Goal: Task Accomplishment & Management: Use online tool/utility

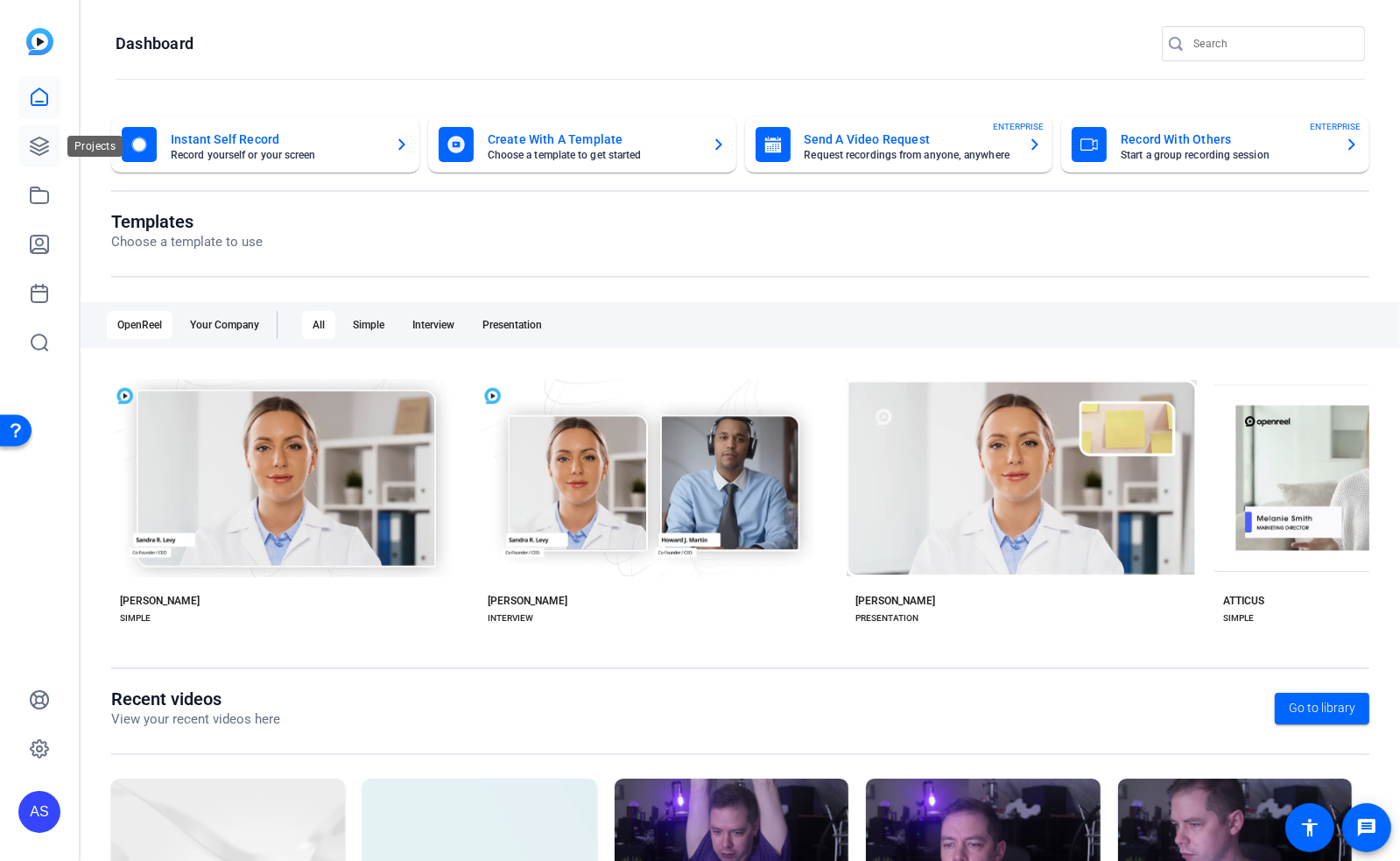
click at [38, 146] on icon at bounding box center [39, 146] width 21 height 21
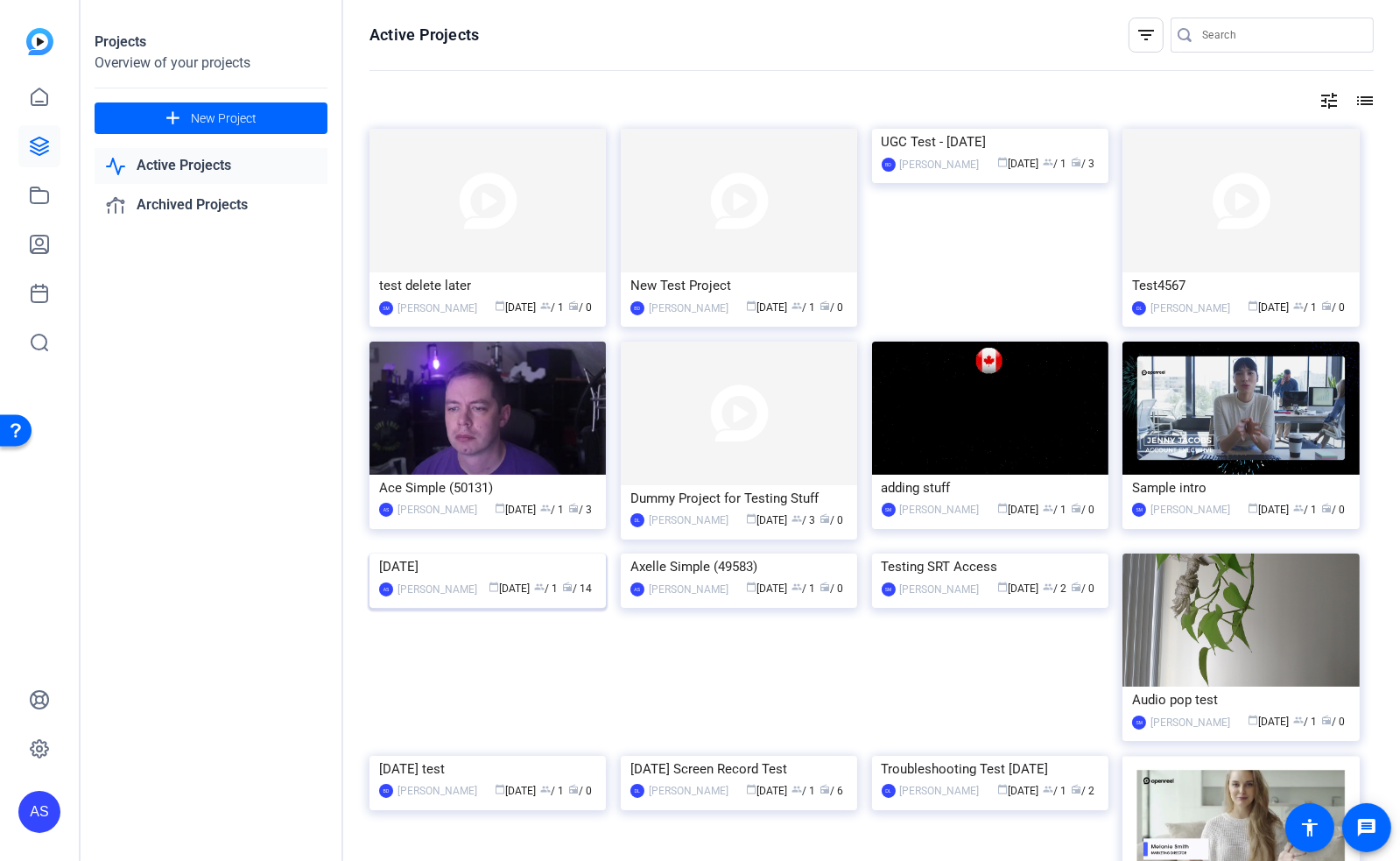
click at [413, 580] on div "[DATE]" at bounding box center [488, 567] width 217 height 26
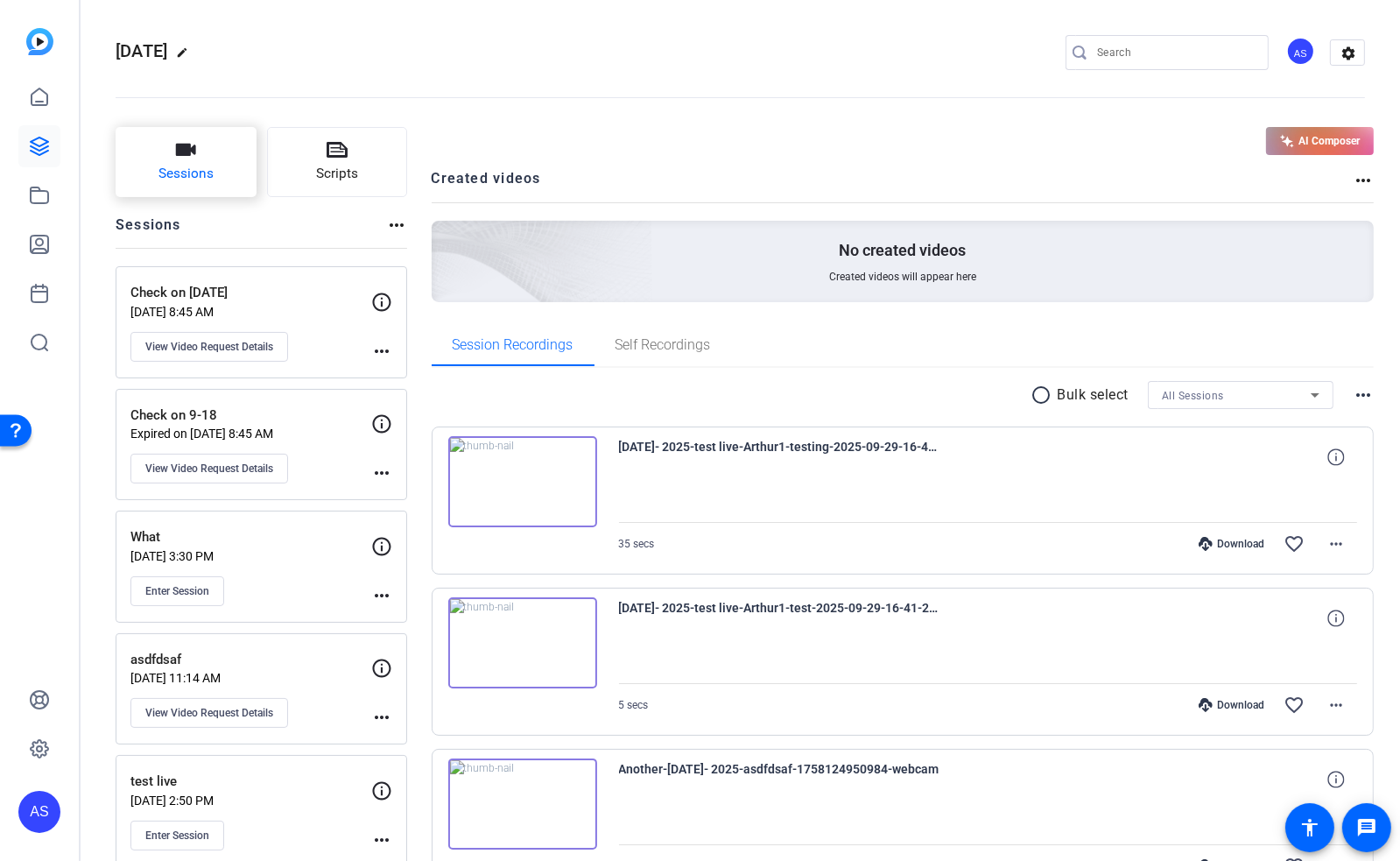
click at [179, 163] on button "Sessions" at bounding box center [186, 162] width 141 height 70
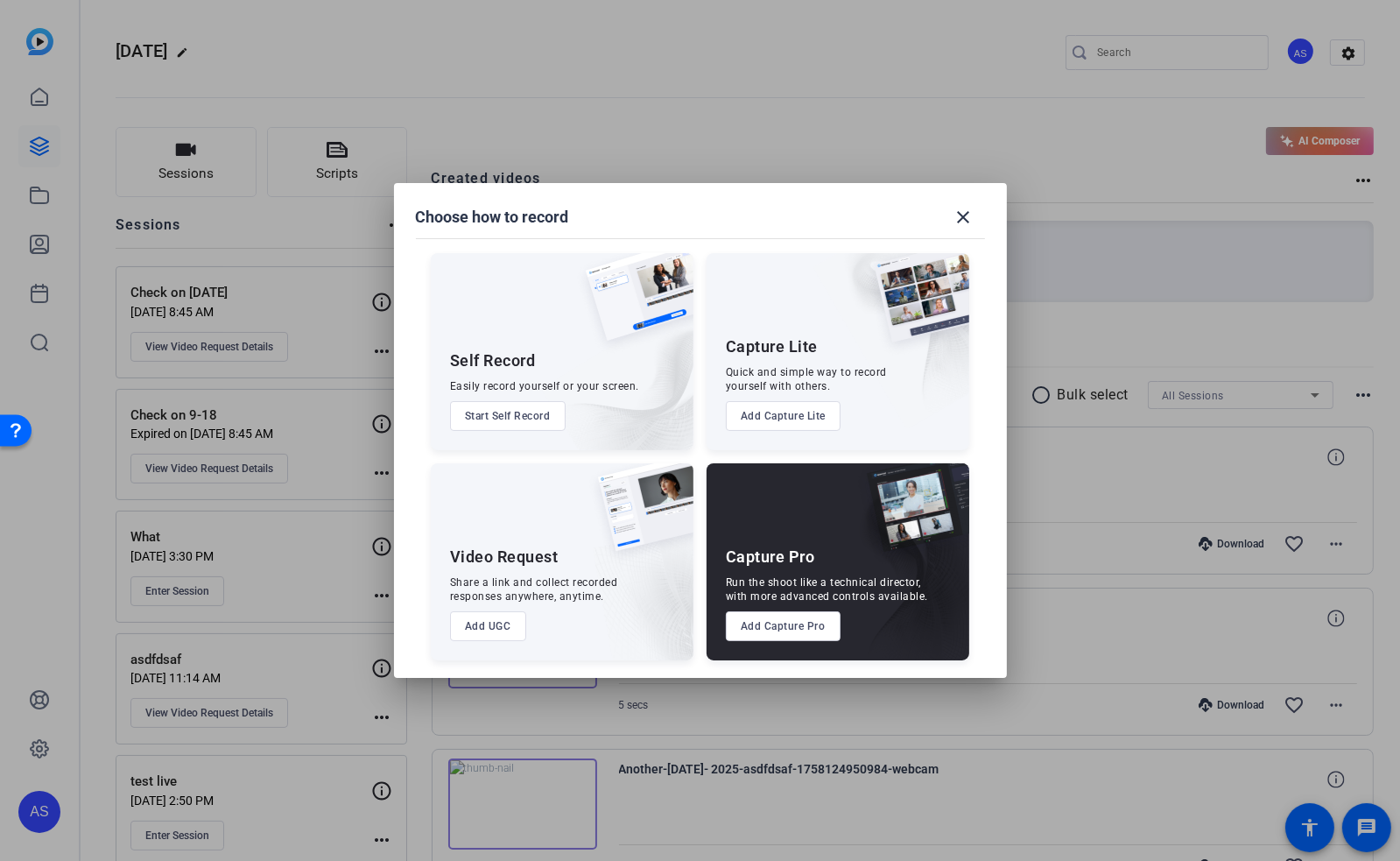
click at [803, 632] on button "Add Capture Pro" at bounding box center [783, 626] width 115 height 30
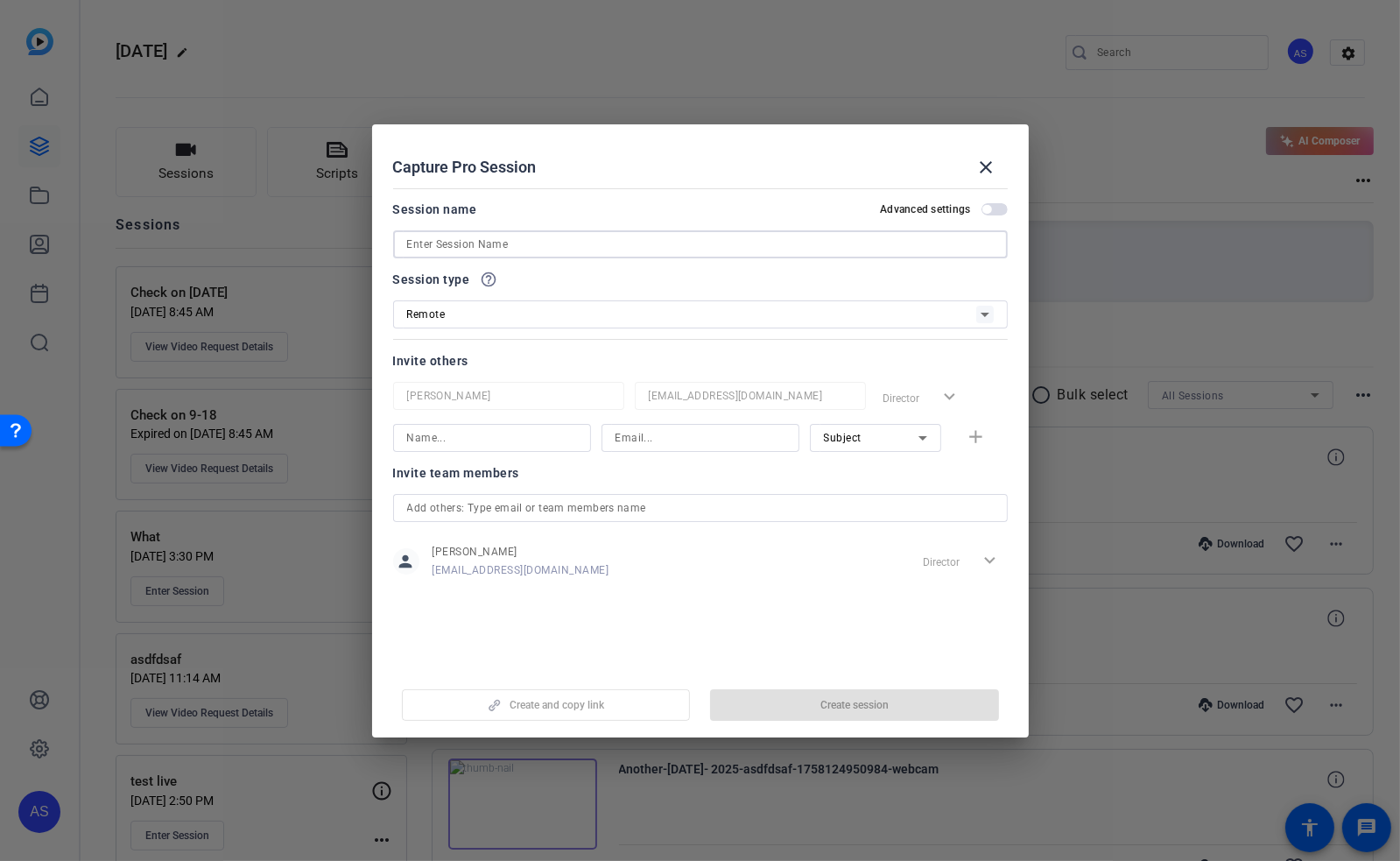
click at [501, 245] on input at bounding box center [701, 244] width 587 height 21
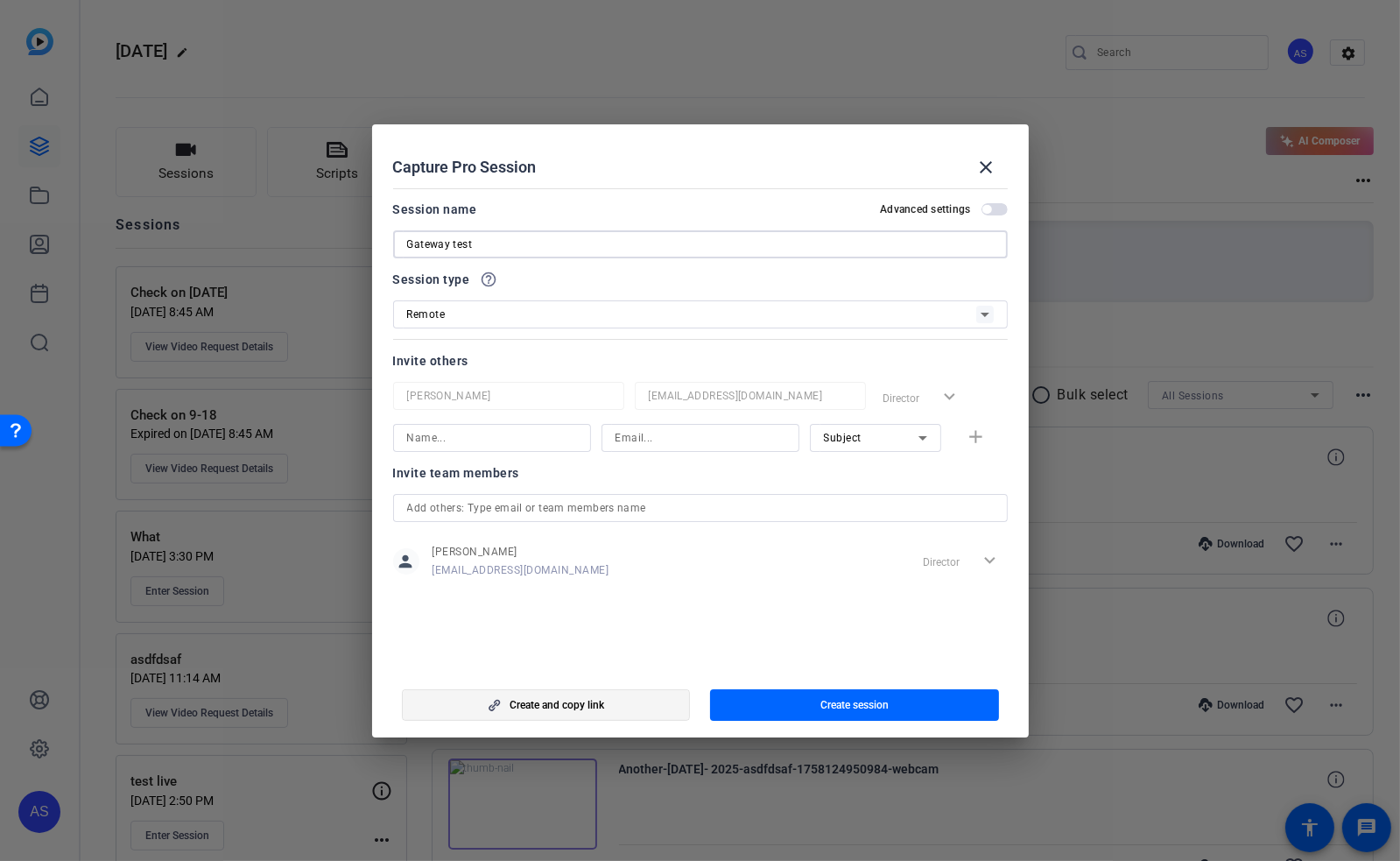
type input "Gateway test"
click at [569, 706] on span "Create and copy link" at bounding box center [557, 705] width 95 height 14
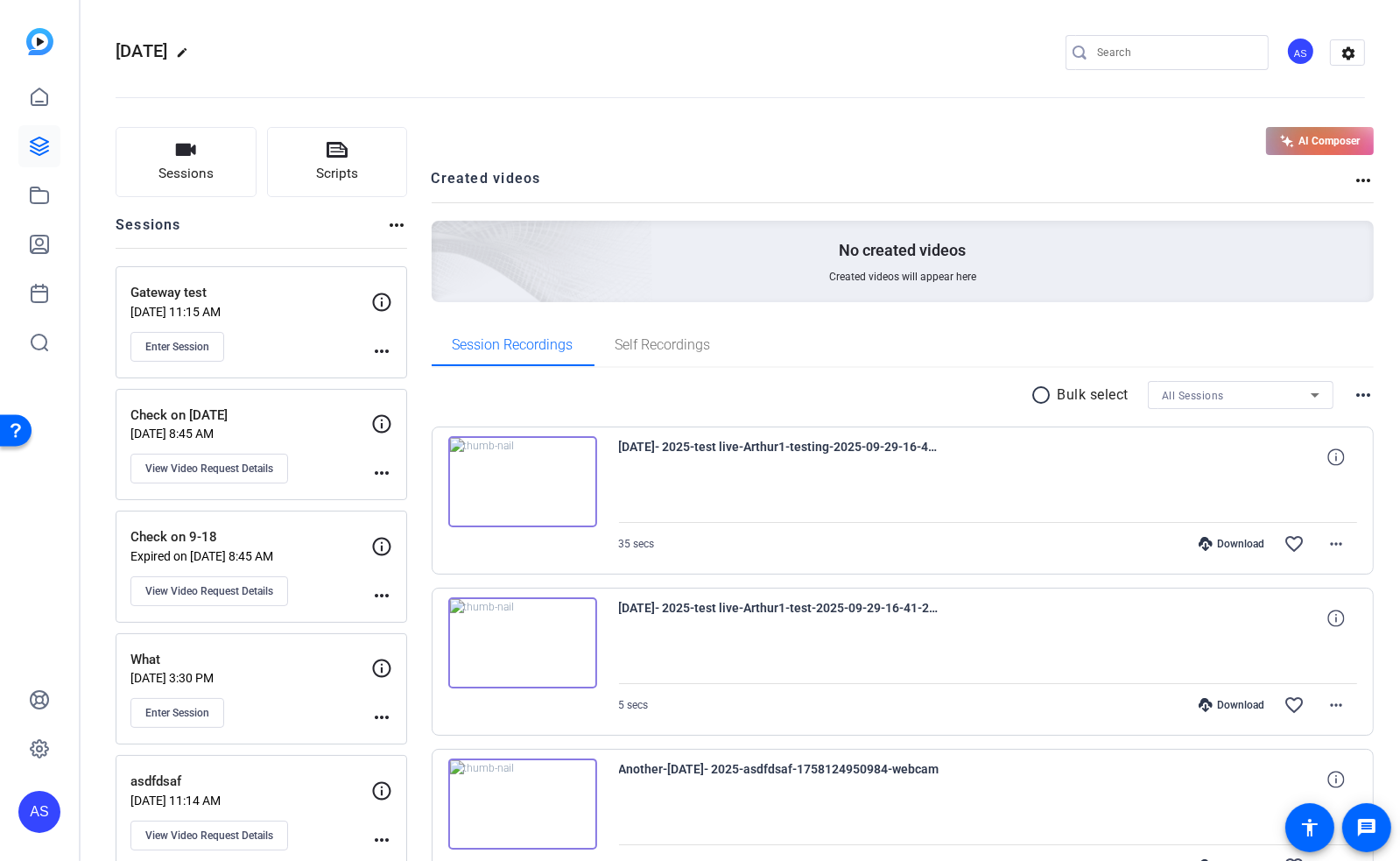
click at [711, 169] on h2 "Created videos" at bounding box center [893, 185] width 923 height 34
click at [856, 137] on div "AI Composer" at bounding box center [903, 141] width 944 height 28
click at [385, 357] on mat-icon "more_horiz" at bounding box center [382, 351] width 21 height 21
click at [408, 379] on span "Edit Session" at bounding box center [425, 376] width 80 height 21
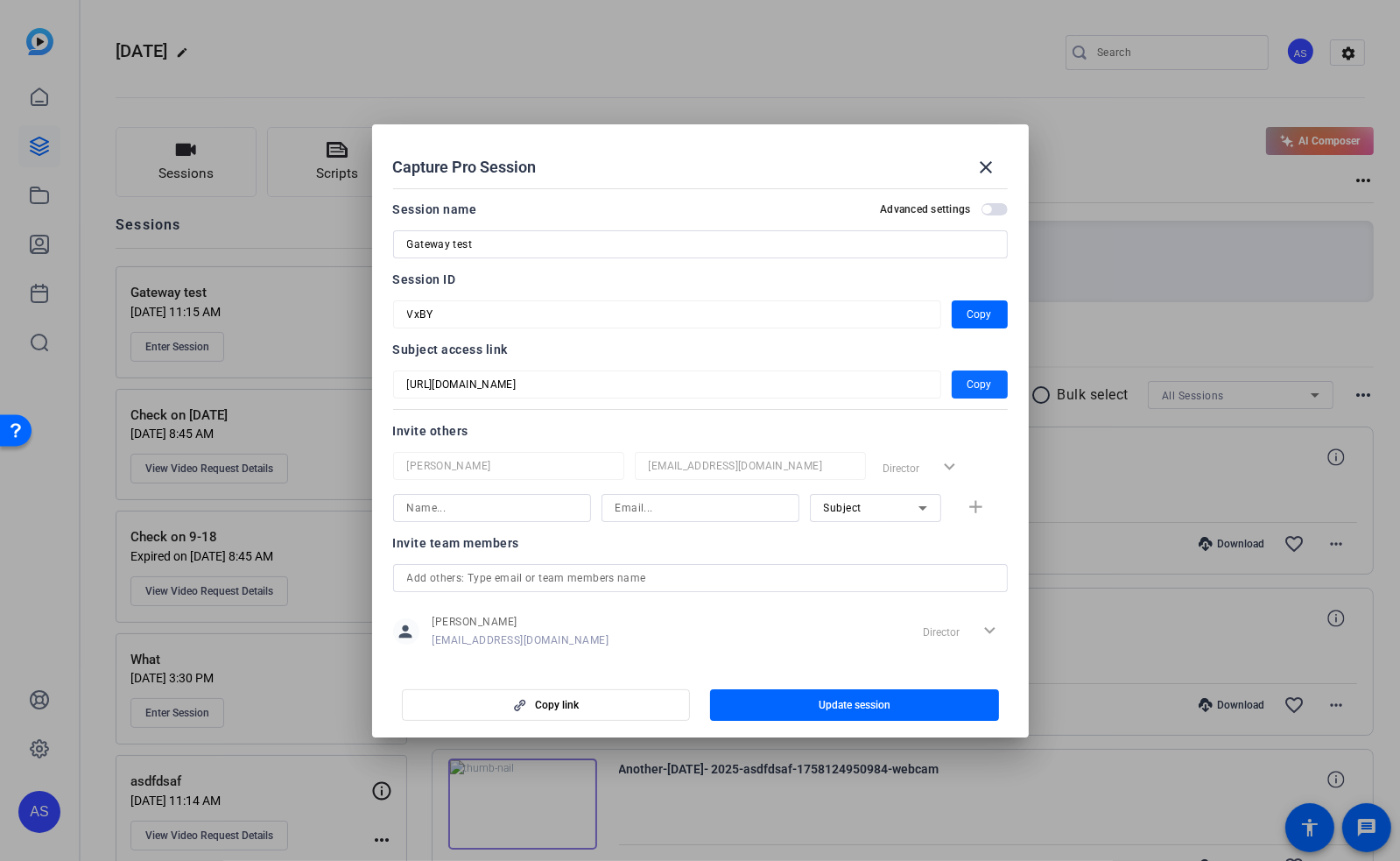
click at [971, 386] on span "Copy" at bounding box center [980, 385] width 25 height 21
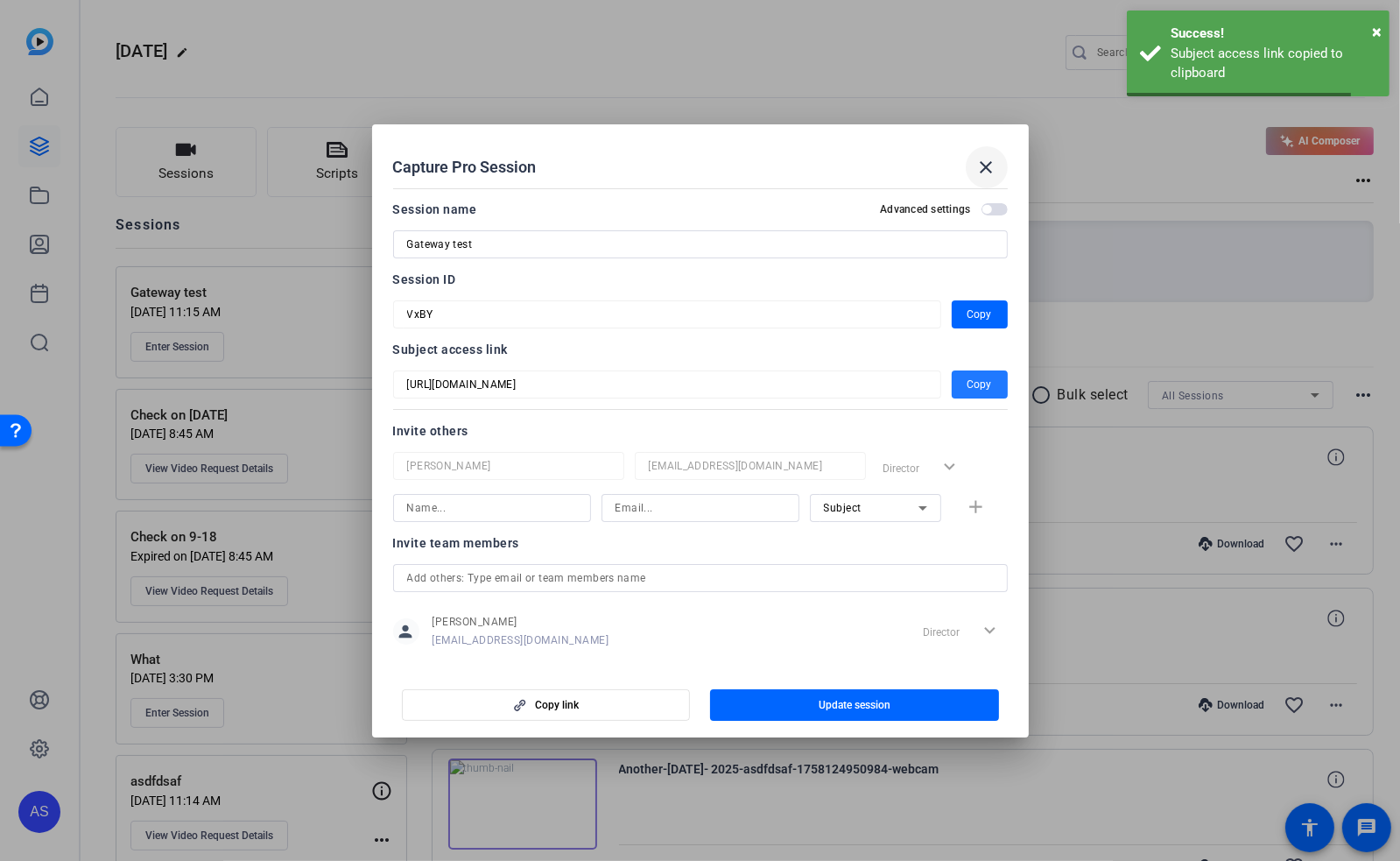
click at [985, 160] on mat-icon "close" at bounding box center [987, 167] width 21 height 21
